Goal: Register for event/course

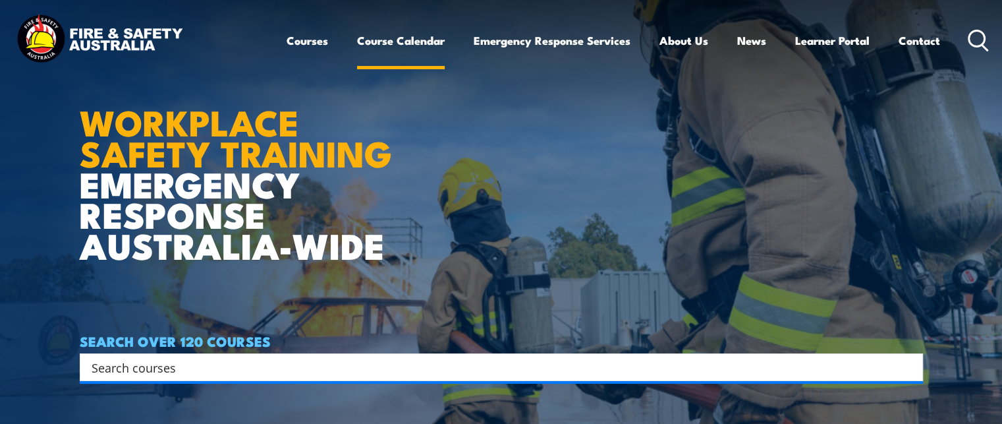
click at [402, 38] on link "Course Calendar" at bounding box center [401, 40] width 88 height 35
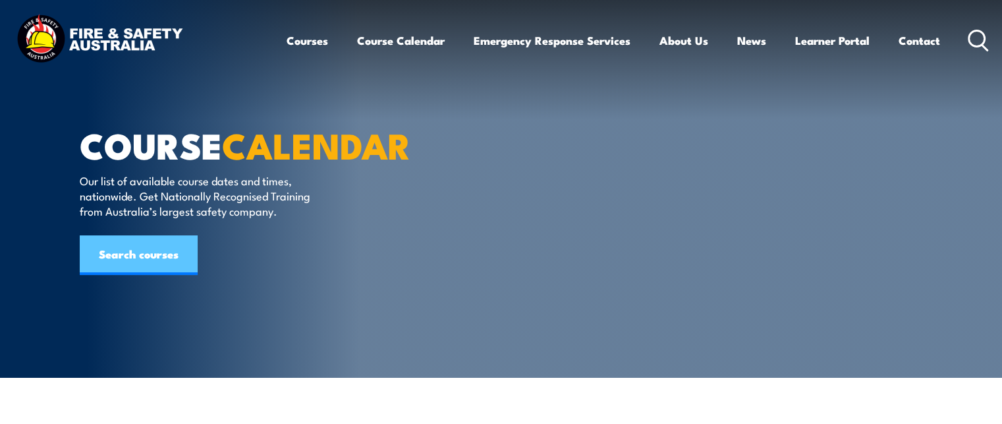
click at [177, 275] on link "Search courses" at bounding box center [139, 255] width 118 height 40
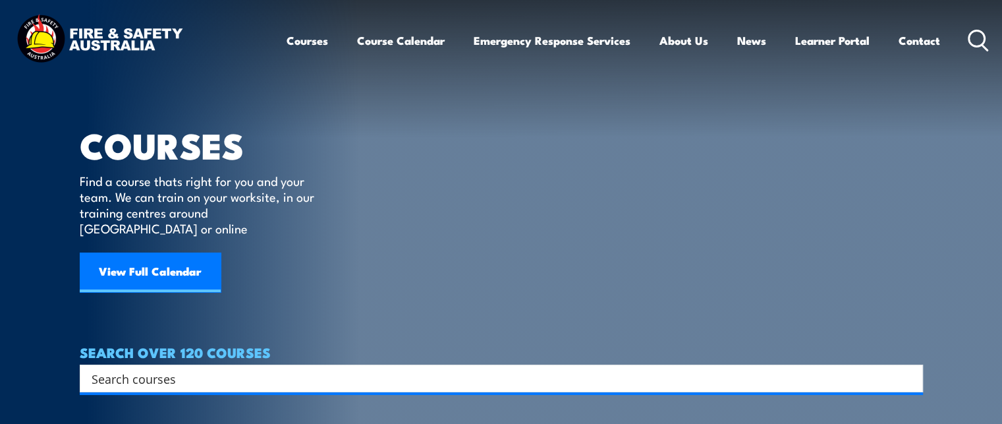
click at [171, 368] on input "Search input" at bounding box center [493, 378] width 803 height 20
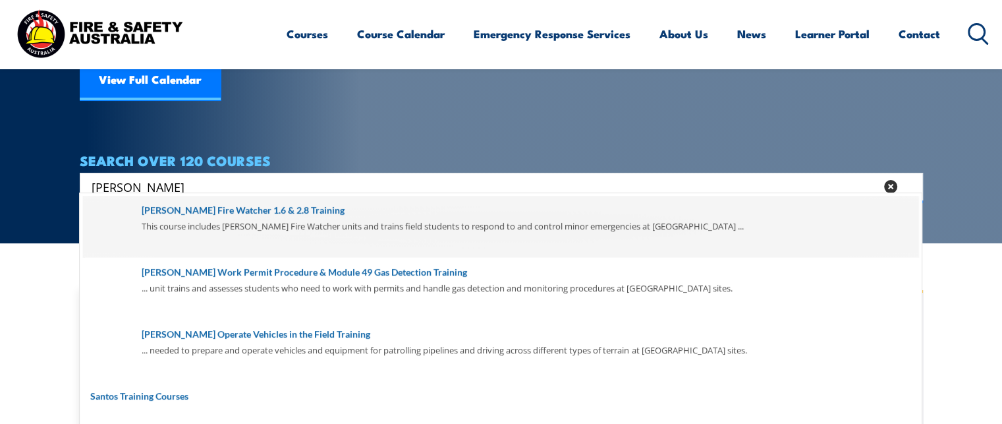
scroll to position [198, 0]
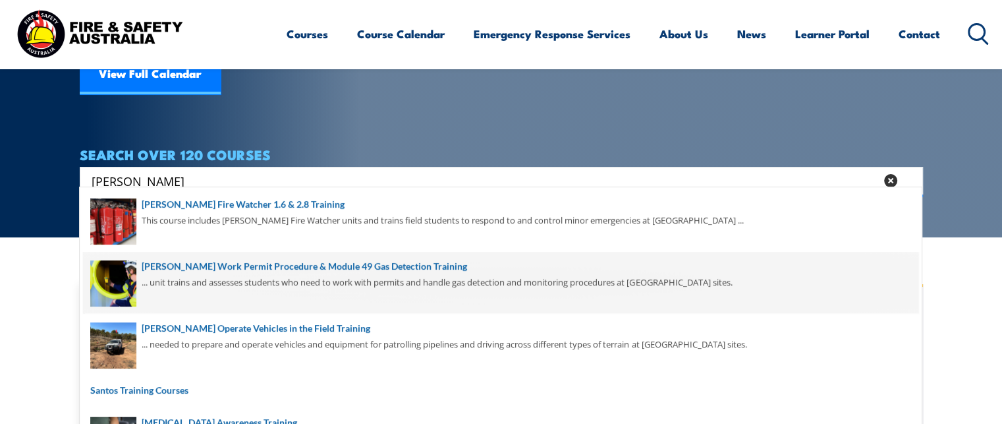
type input "[PERSON_NAME]"
click at [366, 269] on span at bounding box center [500, 283] width 835 height 62
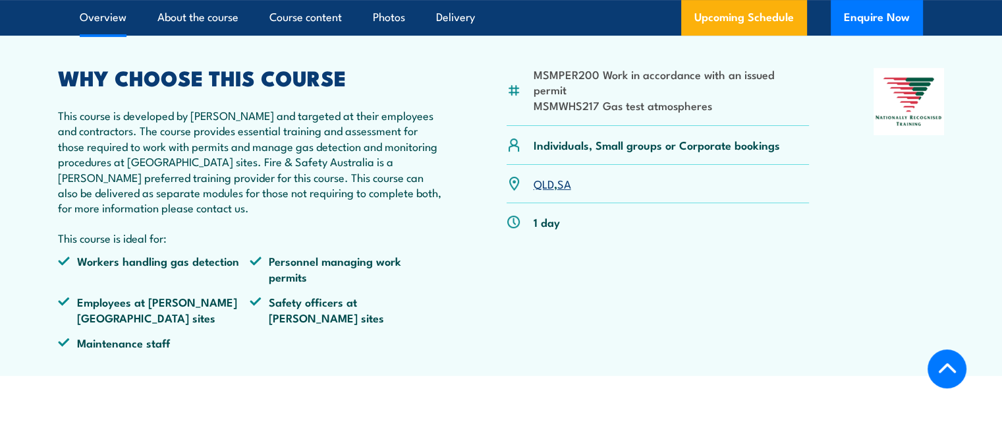
scroll to position [461, 0]
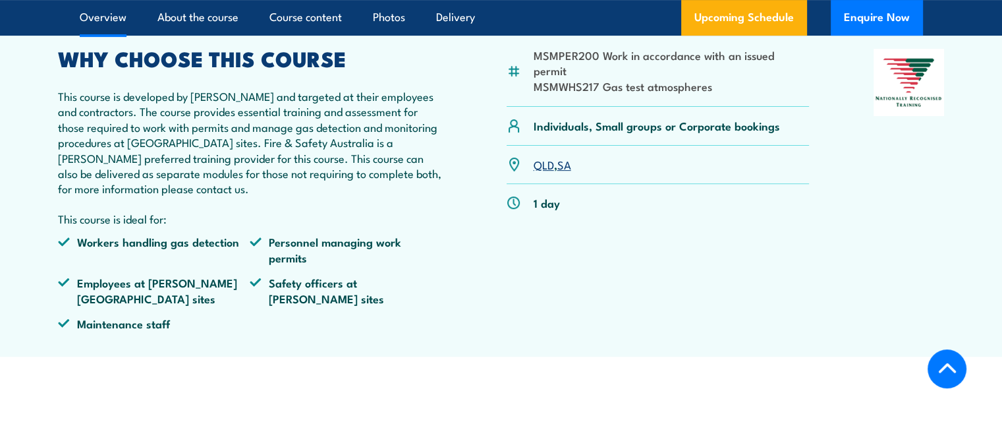
click at [571, 166] on link "SA" at bounding box center [564, 164] width 14 height 16
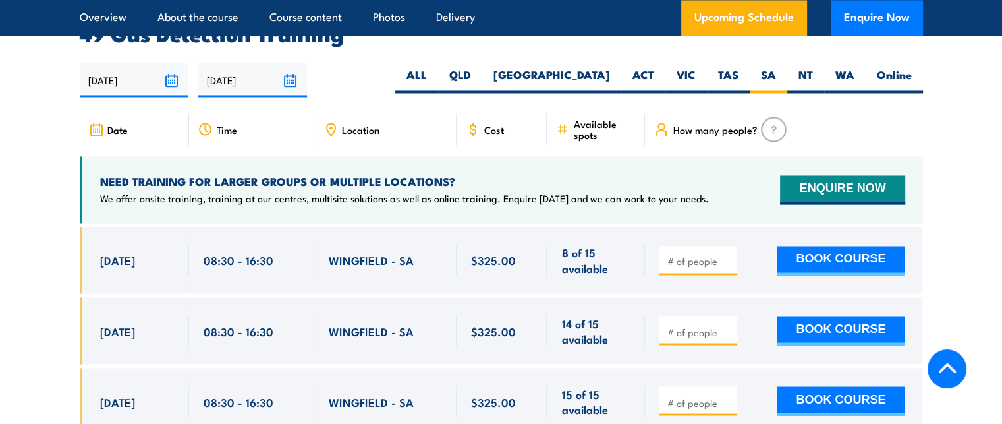
scroll to position [2175, 0]
